Goal: Task Accomplishment & Management: Complete application form

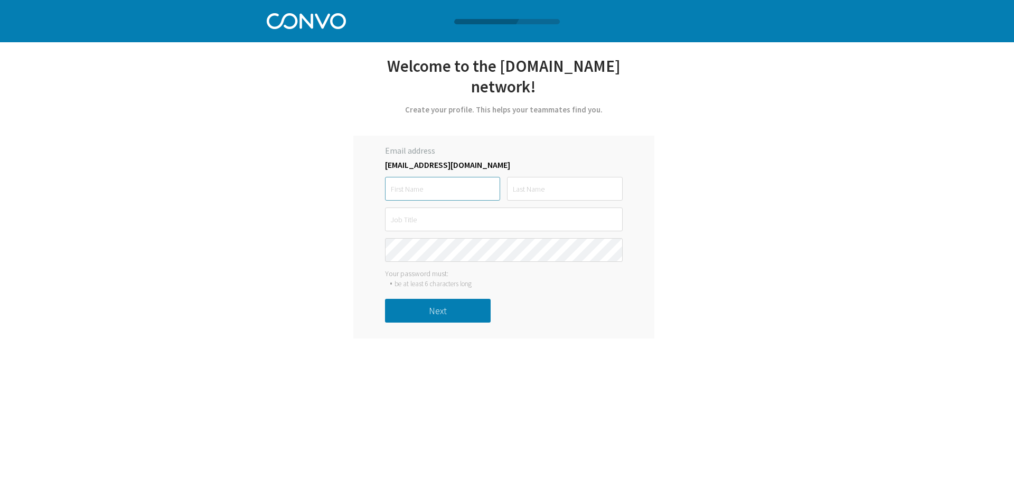
click at [471, 177] on input "text" at bounding box center [442, 189] width 115 height 24
type input "guamjake@hotmail.com"
type input "Jones"
click at [463, 208] on input "text" at bounding box center [504, 220] width 238 height 24
type input "Service MGR"
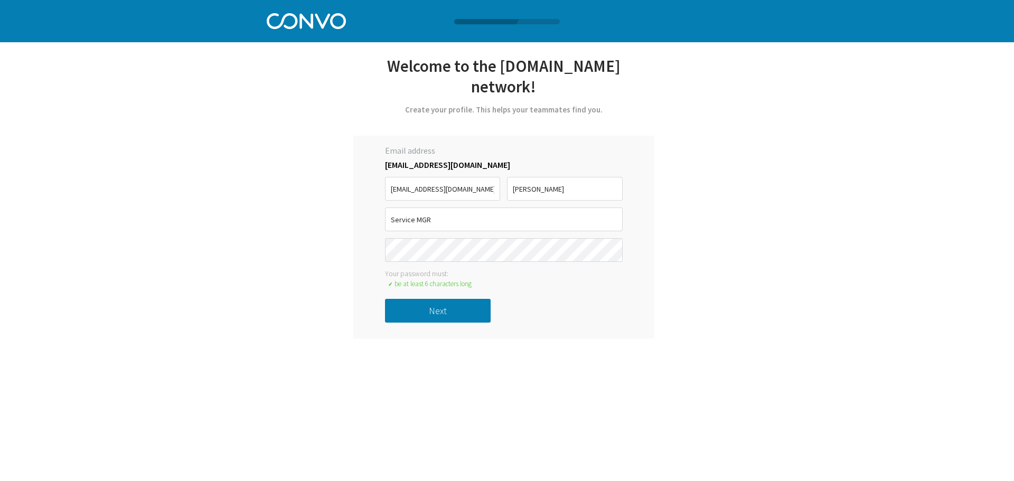
click at [786, 227] on div "Let’s get started with Convo *Only registered personal email address and phone …" at bounding box center [507, 169] width 1014 height 338
click at [443, 299] on button "Next" at bounding box center [438, 311] width 106 height 24
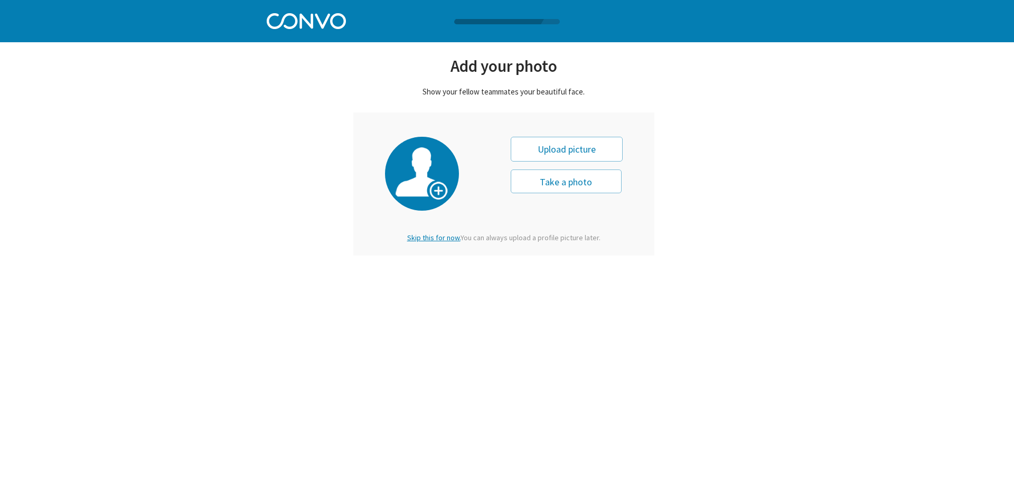
click at [441, 236] on span "Skip this for now." at bounding box center [433, 238] width 53 height 10
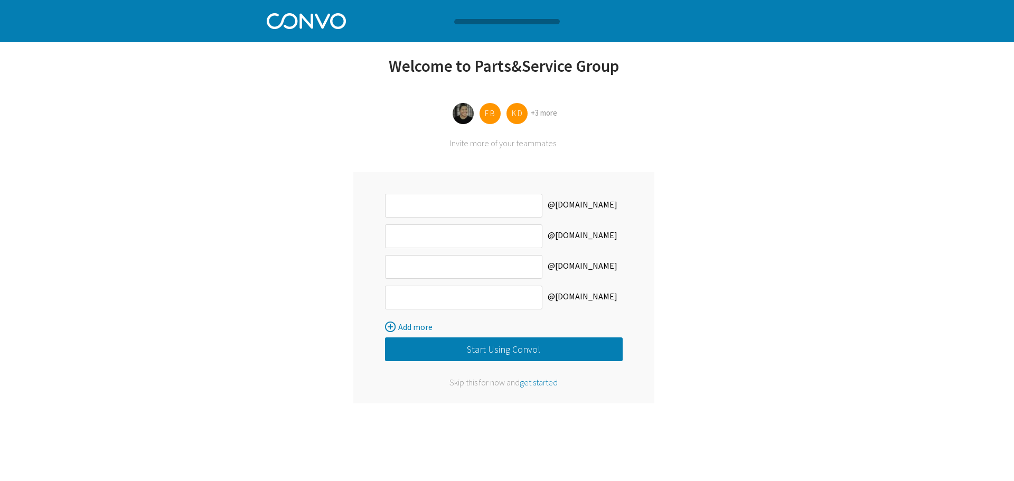
click at [532, 346] on button "Start Using Convo!" at bounding box center [504, 349] width 238 height 24
